Goal: Task Accomplishment & Management: Use online tool/utility

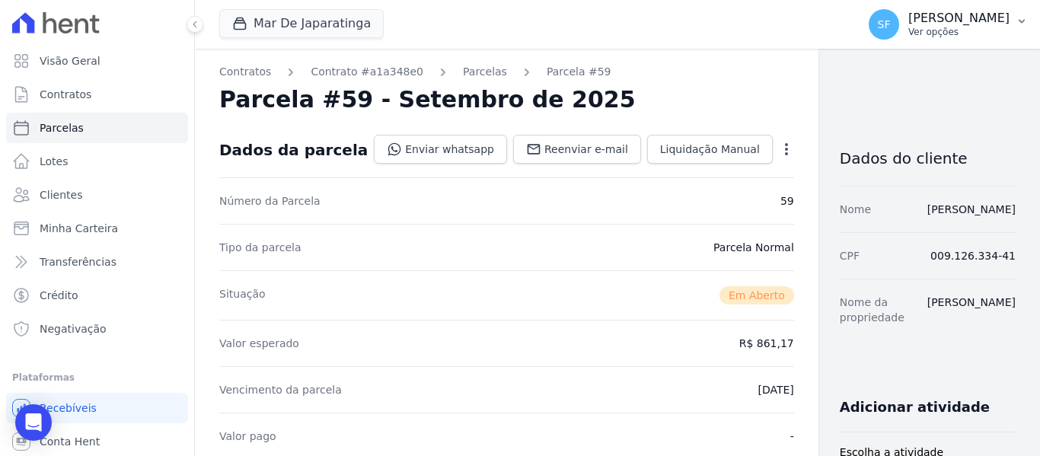
click at [993, 26] on p "Ver opções" at bounding box center [958, 32] width 101 height 12
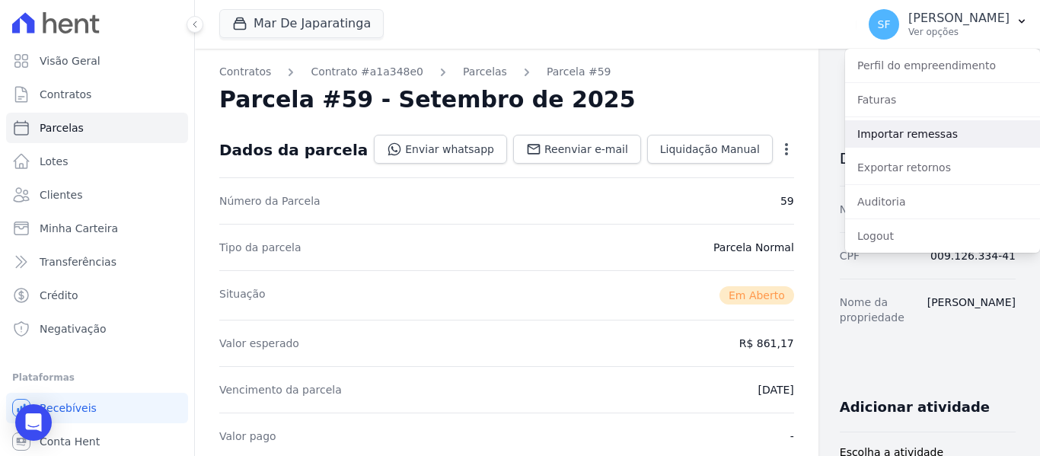
click at [881, 141] on link "Importar remessas" at bounding box center [942, 133] width 195 height 27
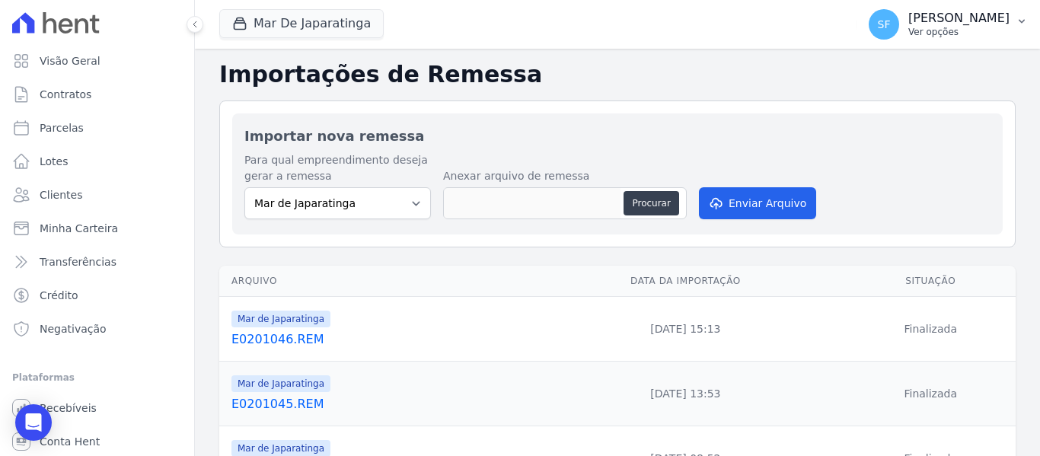
click at [962, 35] on p "Ver opções" at bounding box center [958, 32] width 101 height 12
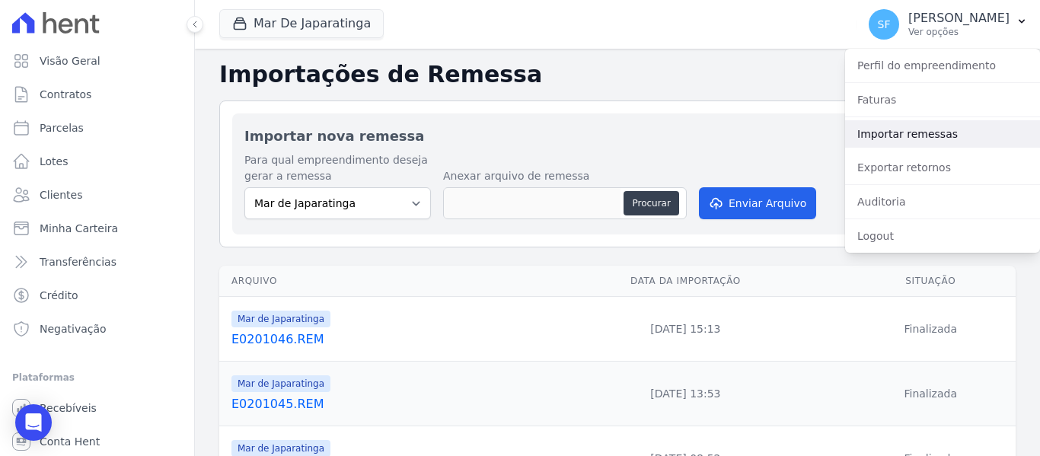
click at [909, 126] on link "Importar remessas" at bounding box center [942, 133] width 195 height 27
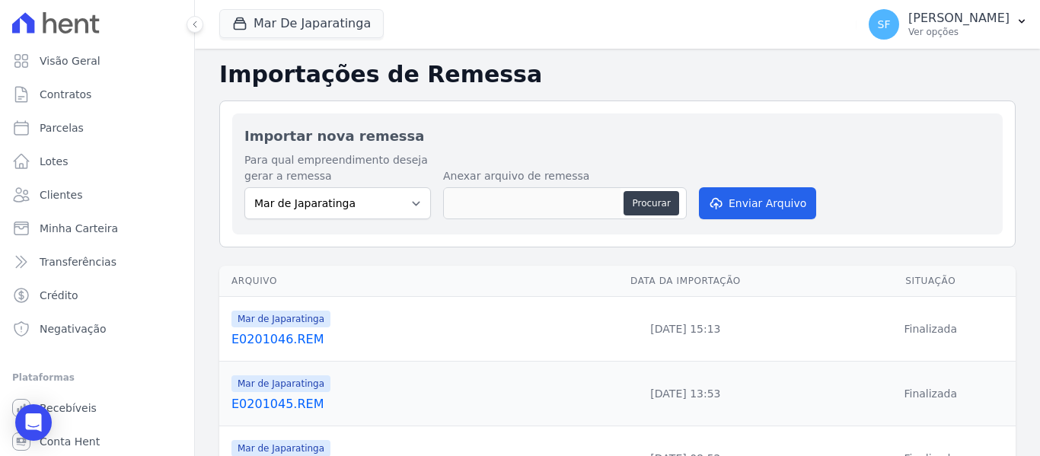
click at [772, 65] on h2 "Importações de Remessa" at bounding box center [617, 74] width 796 height 27
click at [941, 30] on p "Ver opções" at bounding box center [958, 32] width 101 height 12
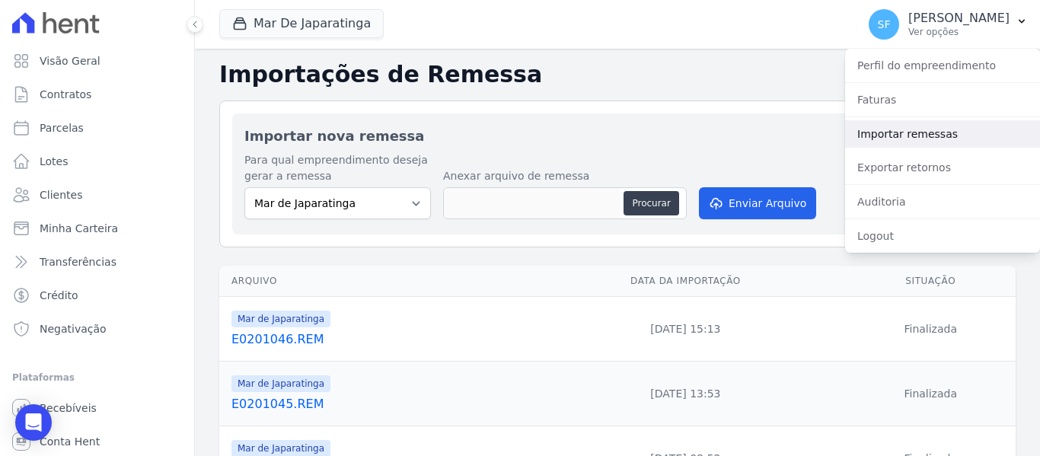
click at [909, 124] on link "Importar remessas" at bounding box center [942, 133] width 195 height 27
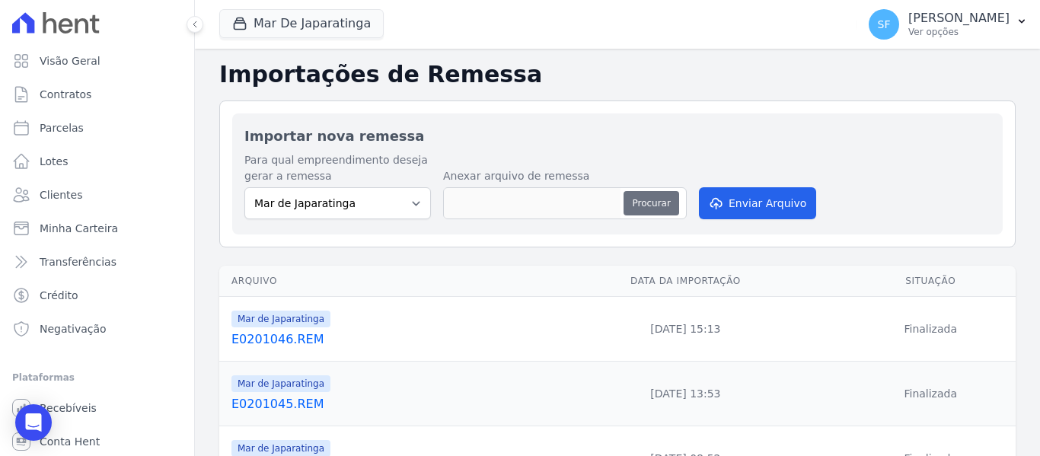
click at [646, 197] on button "Procurar" at bounding box center [650, 203] width 55 height 24
type input "E0201047.REM"
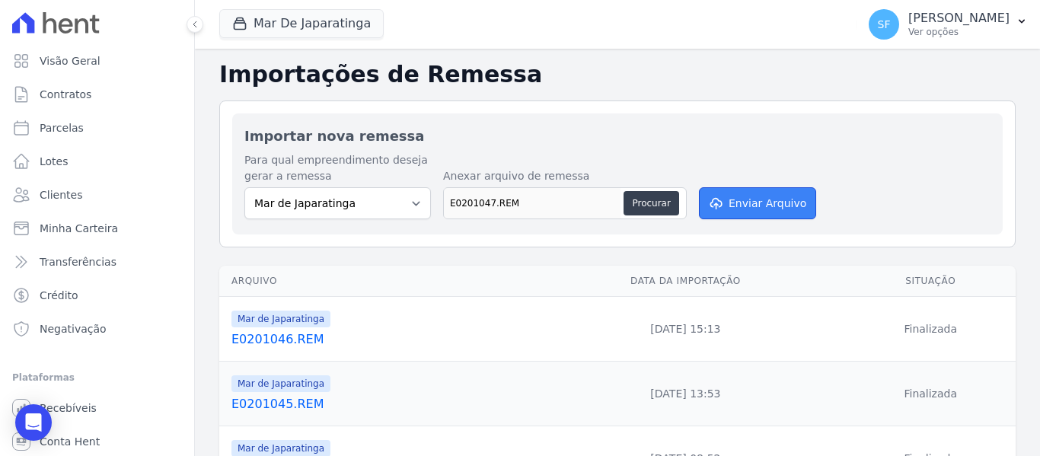
click at [763, 203] on button "Enviar Arquivo" at bounding box center [757, 203] width 117 height 32
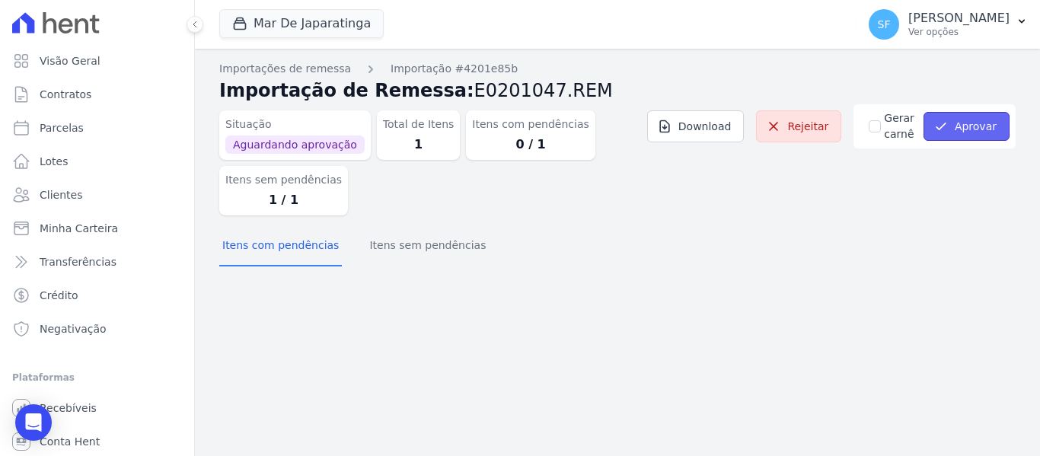
click at [975, 124] on button "Aprovar" at bounding box center [966, 126] width 86 height 29
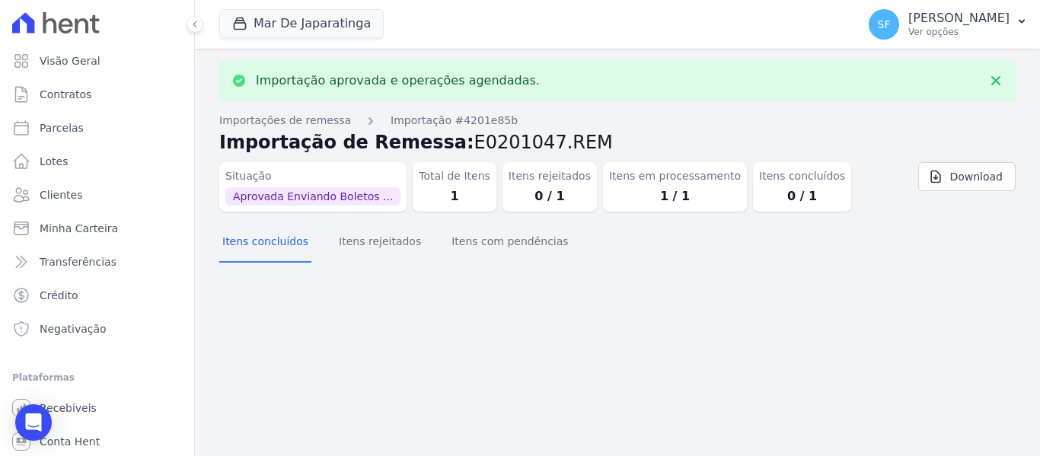
click at [839, 326] on div "Importação aprovada e operações agendadas. Importações de remessa Importação #4…" at bounding box center [617, 252] width 845 height 407
click at [75, 136] on link "Parcelas" at bounding box center [97, 128] width 182 height 30
select select
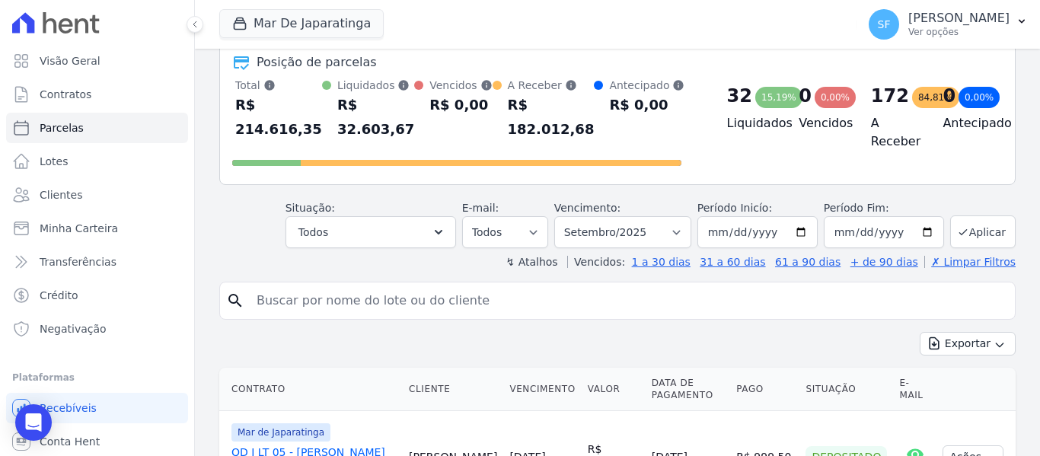
scroll to position [76, 0]
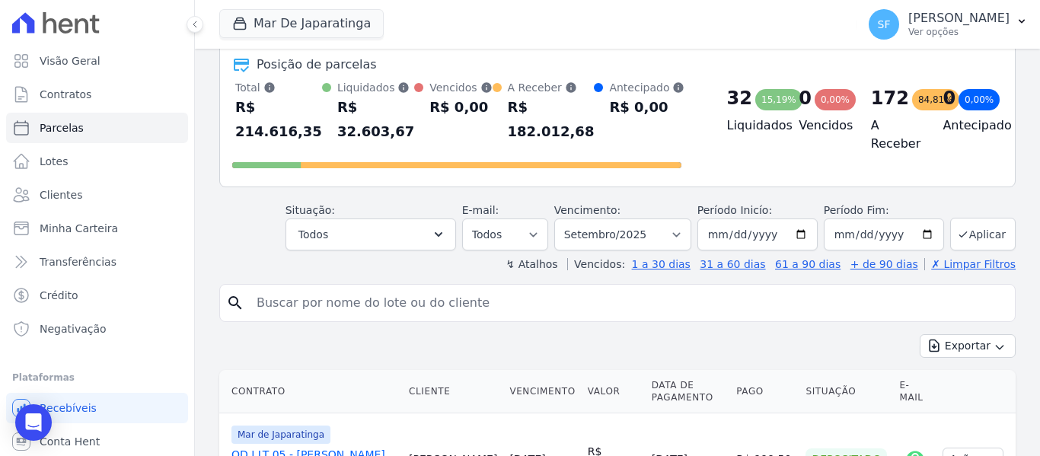
click at [387, 293] on input "search" at bounding box center [627, 303] width 761 height 30
type input "[PERSON_NAME]"
select select
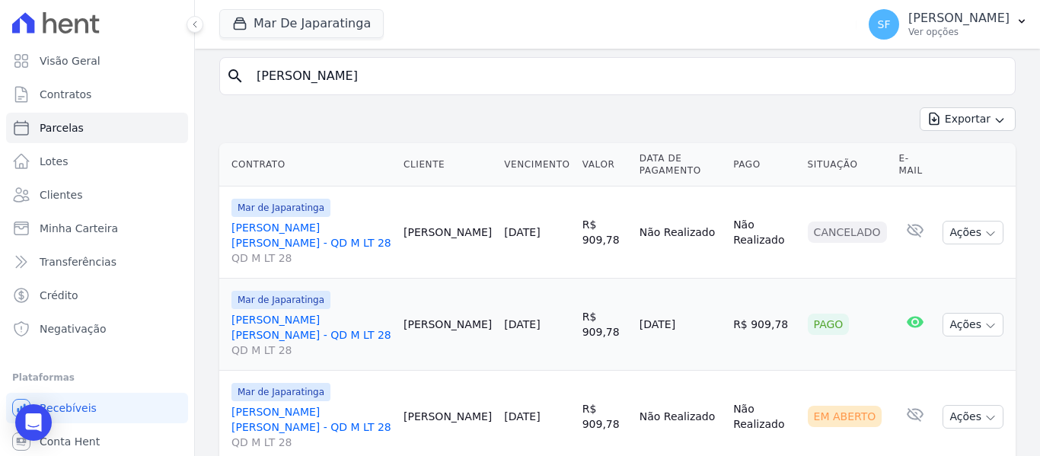
scroll to position [152, 0]
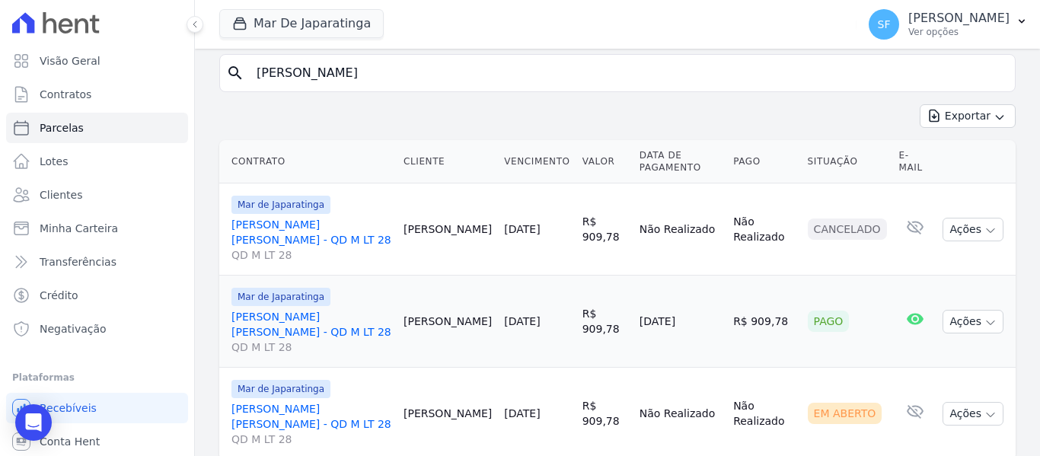
click at [576, 260] on td "R$ 909,78" at bounding box center [604, 229] width 57 height 92
click at [301, 223] on link "[PERSON_NAME] [PERSON_NAME] - QD M LT 28 QD M LT 28" at bounding box center [311, 240] width 160 height 46
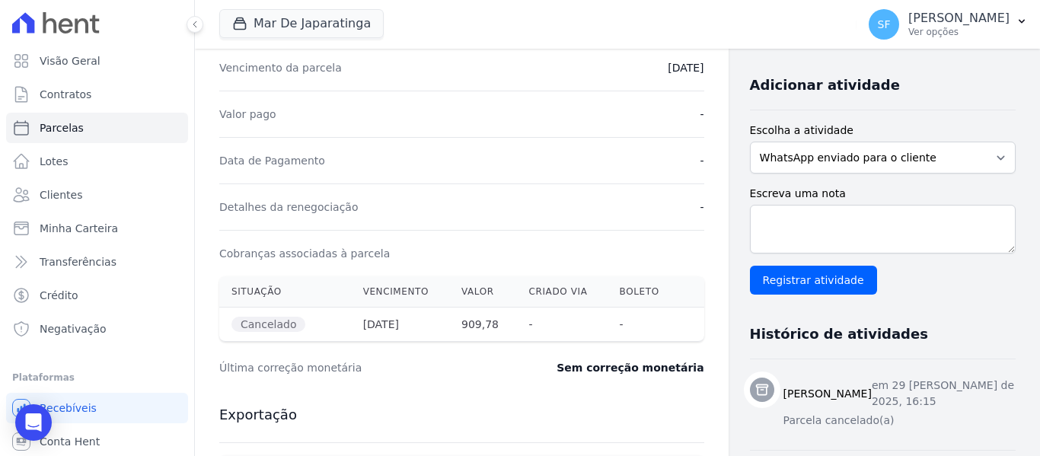
scroll to position [94, 0]
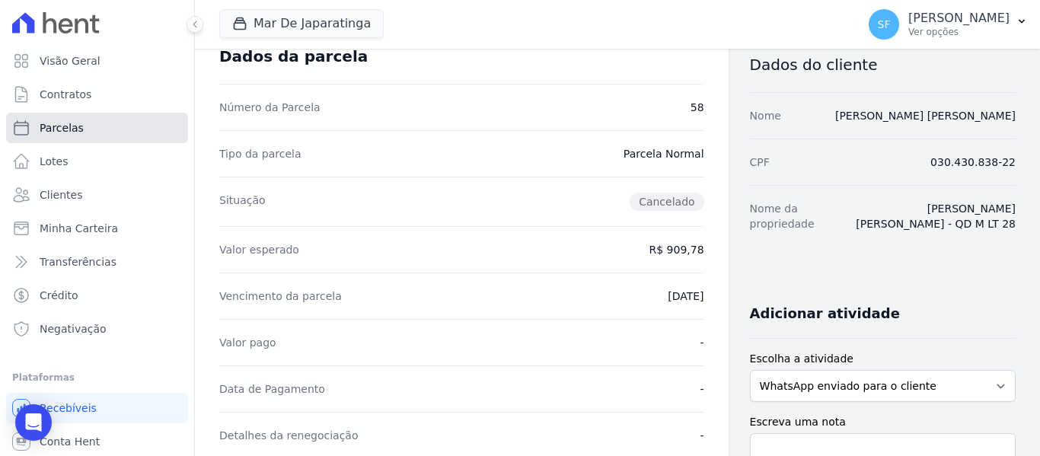
click at [68, 129] on span "Parcelas" at bounding box center [62, 127] width 44 height 15
select select
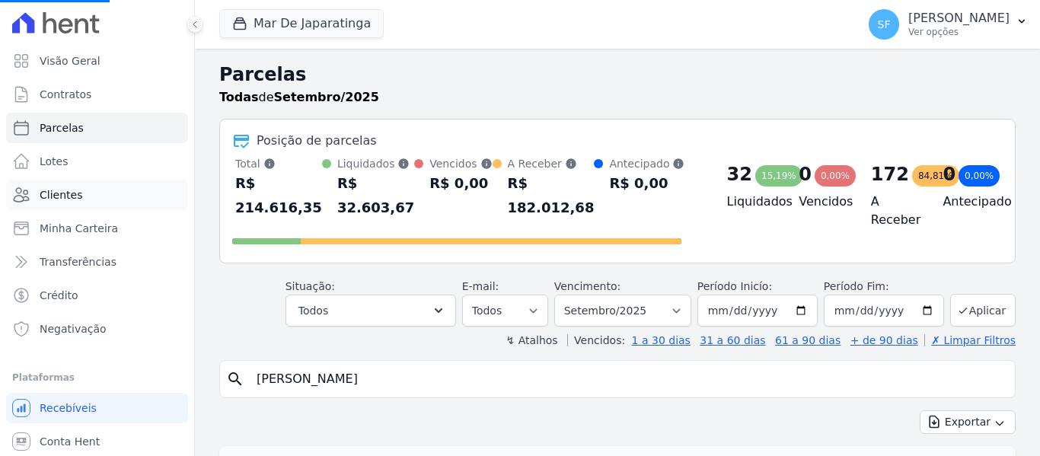
select select
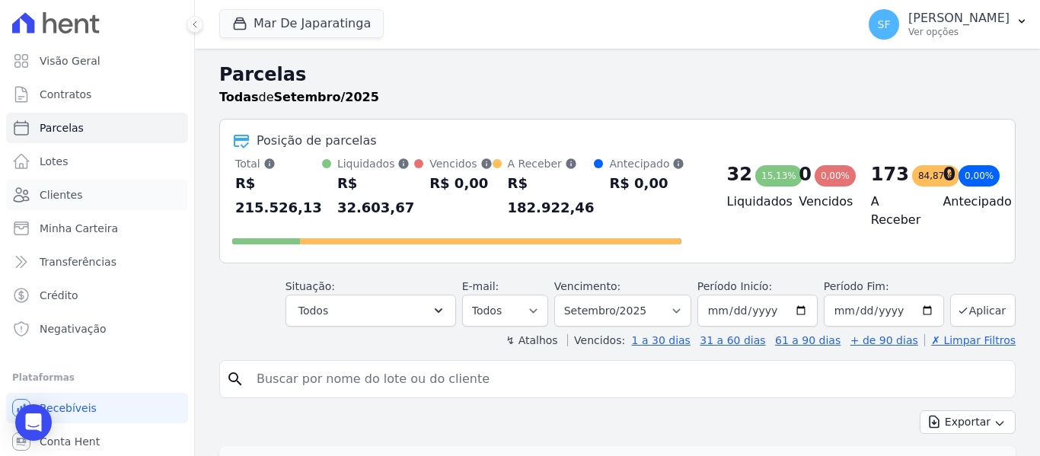
click at [65, 198] on span "Clientes" at bounding box center [61, 194] width 43 height 15
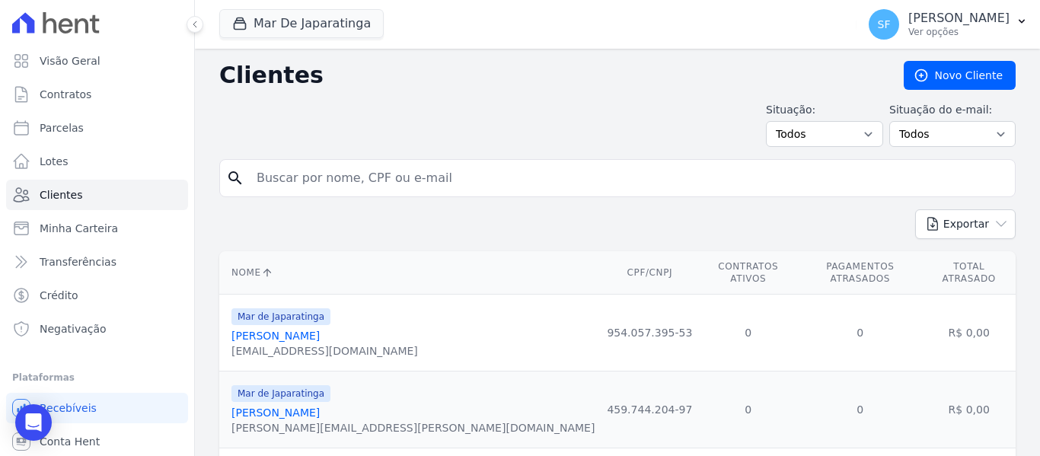
click at [374, 186] on input "search" at bounding box center [627, 178] width 761 height 30
type input "[PERSON_NAME]"
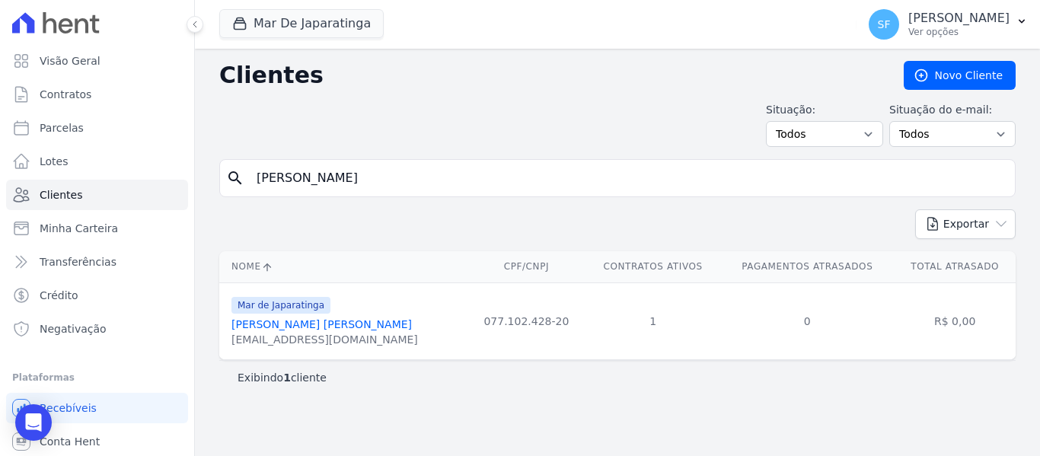
click at [297, 330] on link "[PERSON_NAME] [PERSON_NAME]" at bounding box center [321, 324] width 180 height 12
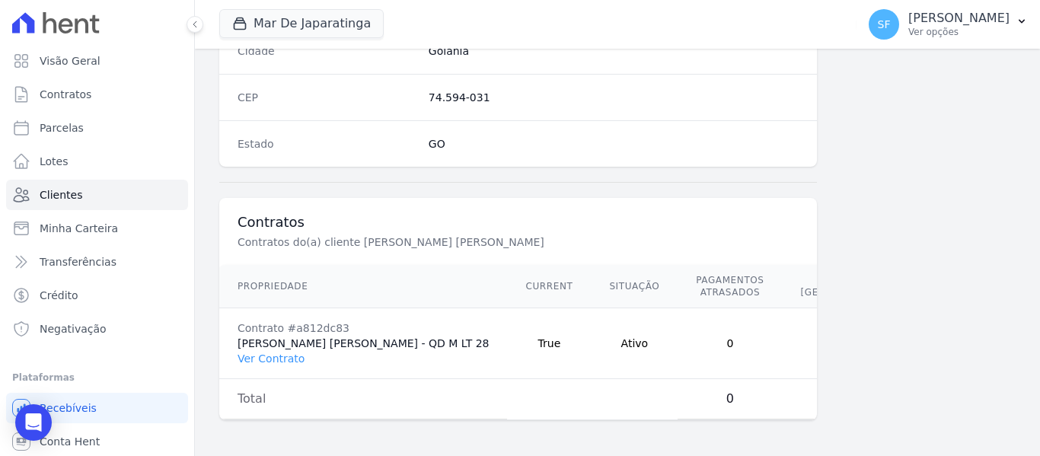
scroll to position [980, 0]
click at [275, 361] on link "Ver Contrato" at bounding box center [270, 358] width 67 height 12
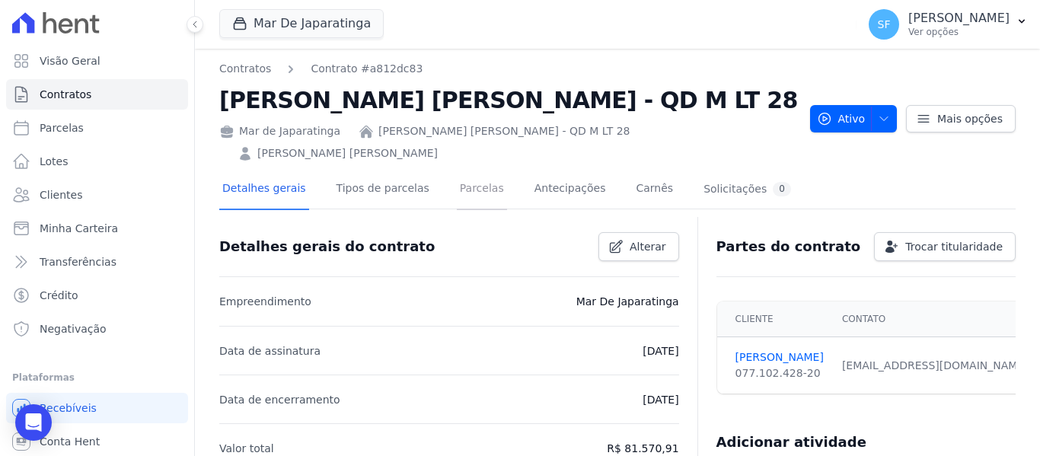
click at [470, 174] on link "Parcelas" at bounding box center [482, 190] width 50 height 40
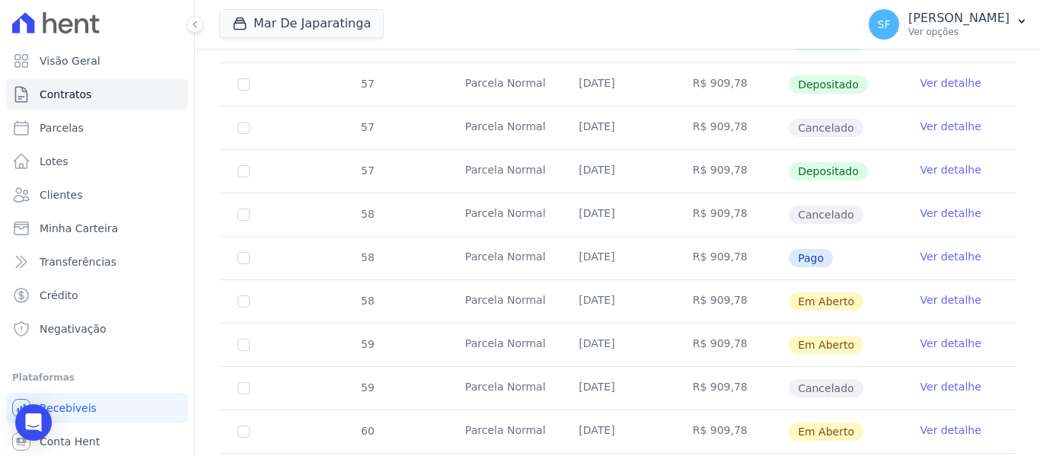
scroll to position [1043, 0]
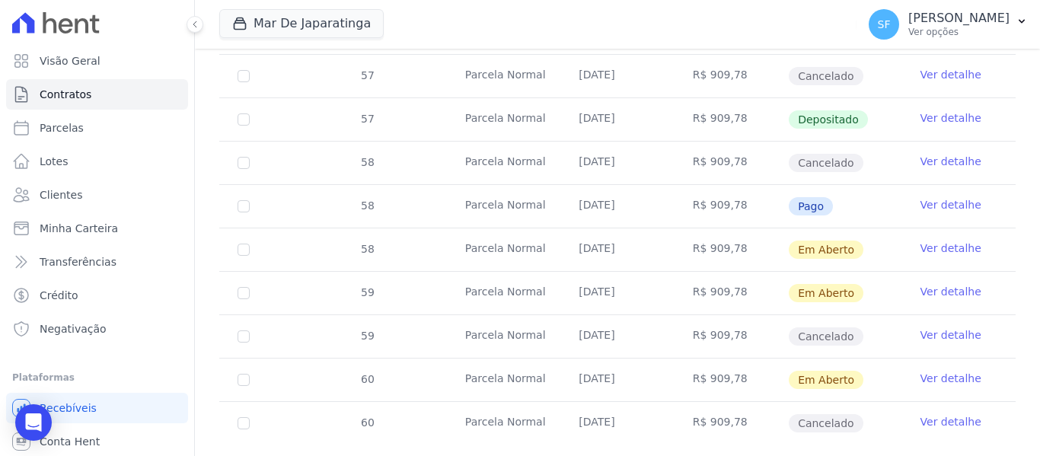
click at [951, 240] on link "Ver detalhe" at bounding box center [950, 247] width 61 height 15
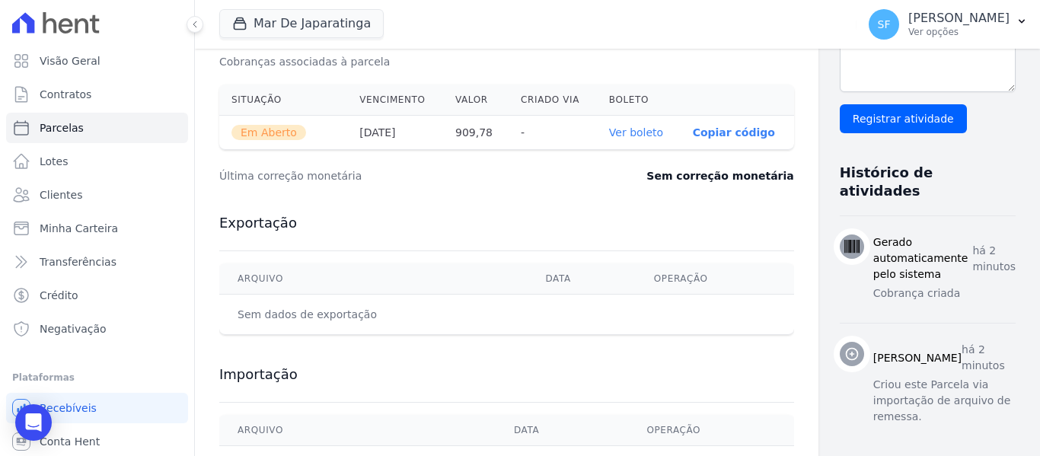
scroll to position [533, 0]
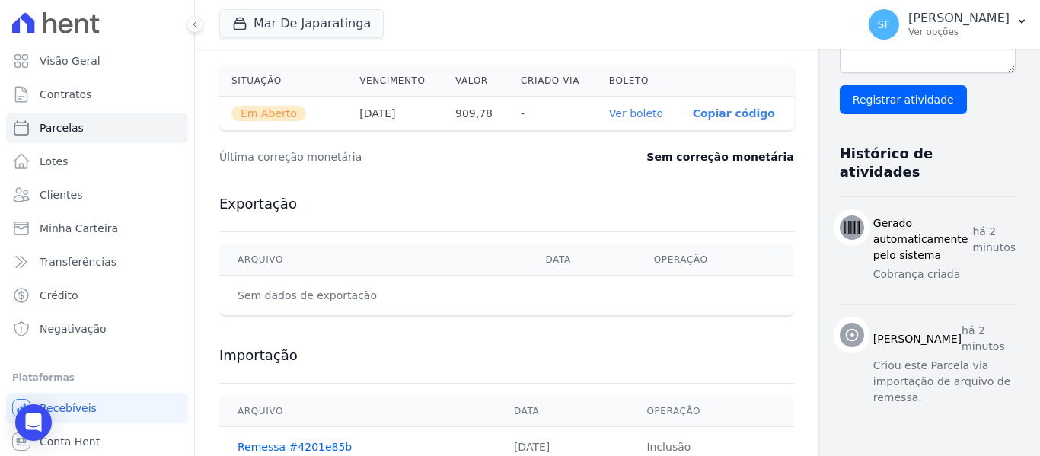
click at [609, 111] on link "Ver boleto" at bounding box center [636, 113] width 54 height 12
